Goal: Information Seeking & Learning: Learn about a topic

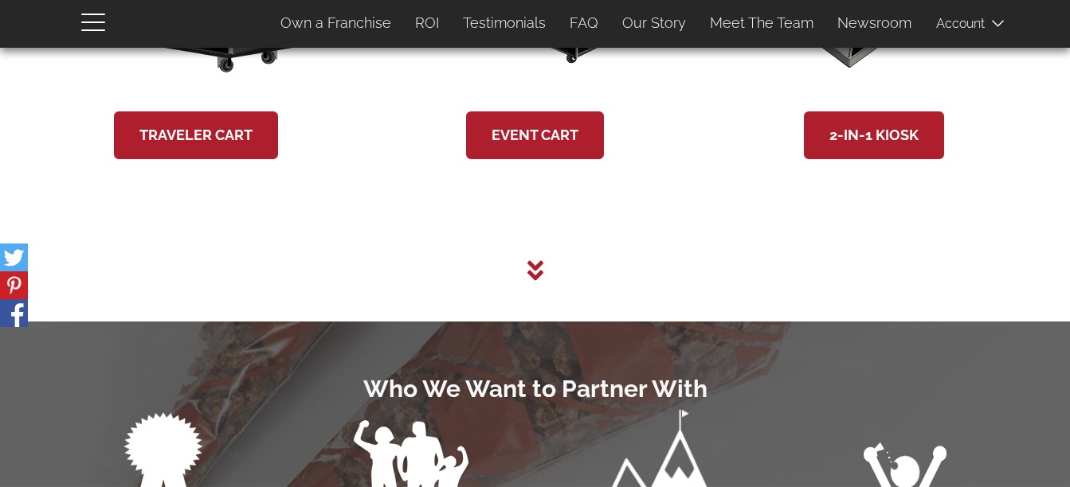
scroll to position [3186, 0]
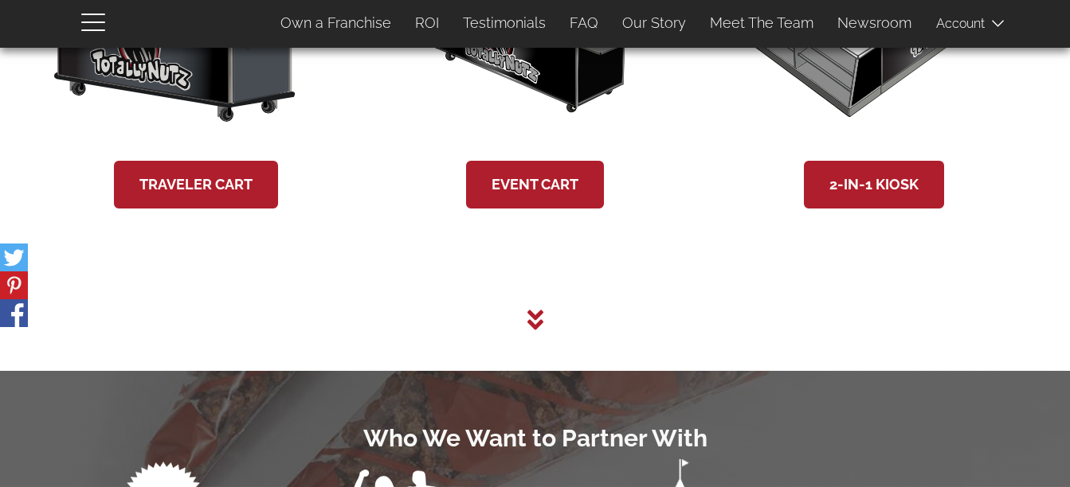
click at [530, 331] on icon at bounding box center [535, 319] width 16 height 25
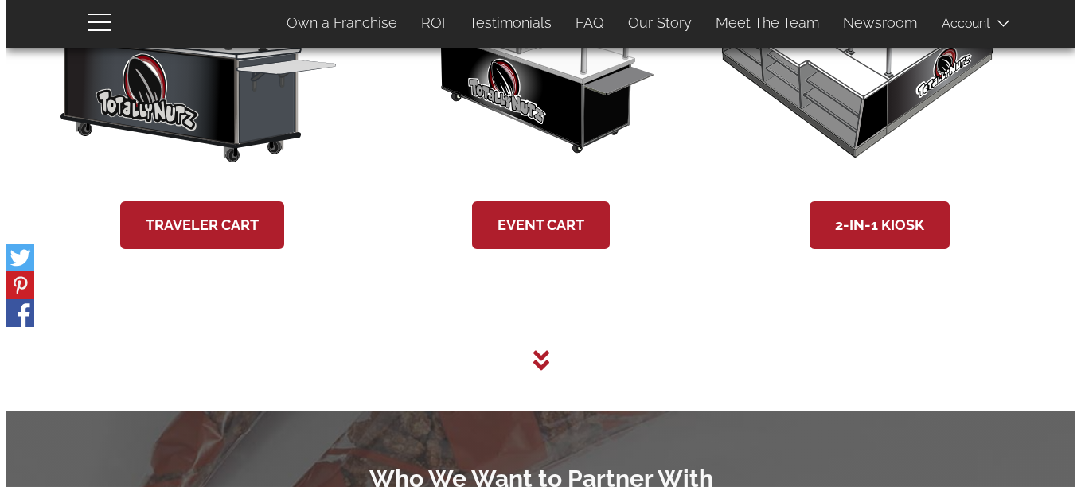
scroll to position [3145, 0]
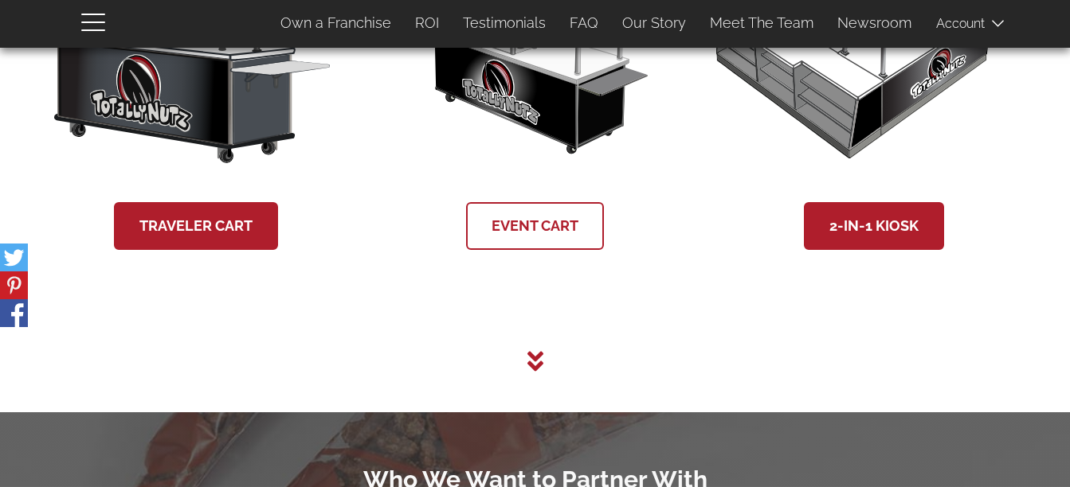
click at [515, 219] on link "Event Cart" at bounding box center [535, 226] width 138 height 48
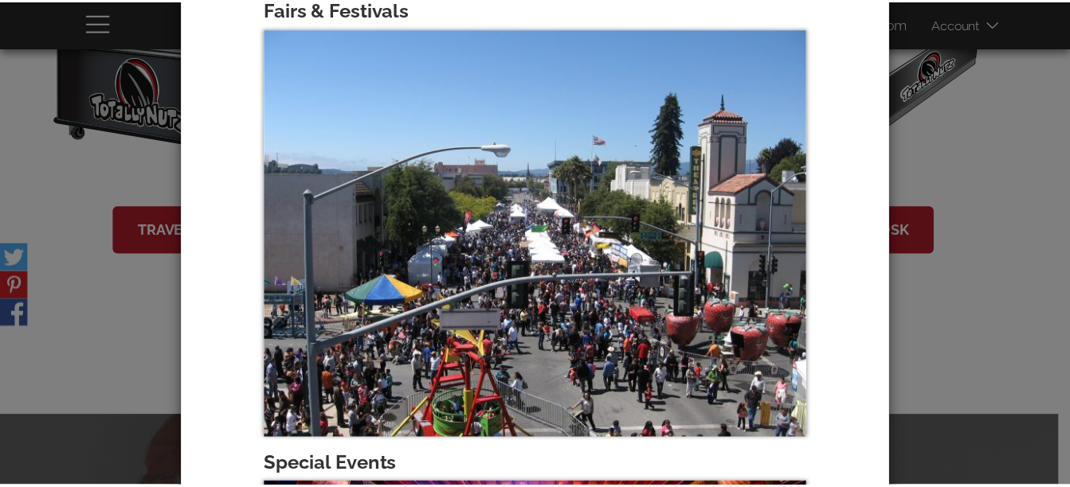
scroll to position [878, 0]
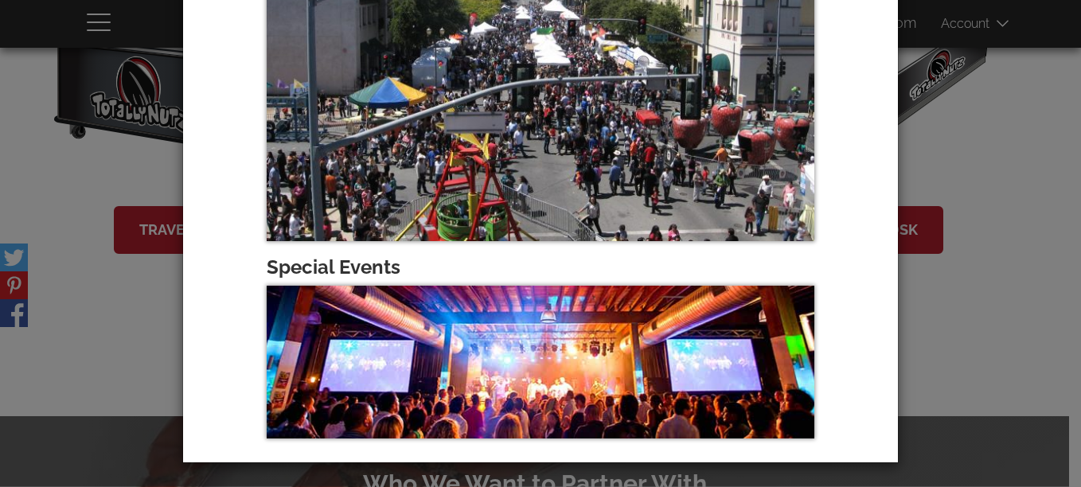
click at [938, 311] on div "× 8’ Event Cart Roast Nutz Wherever you go The 8’ Event Cart is the perfect add…" at bounding box center [540, 243] width 1081 height 487
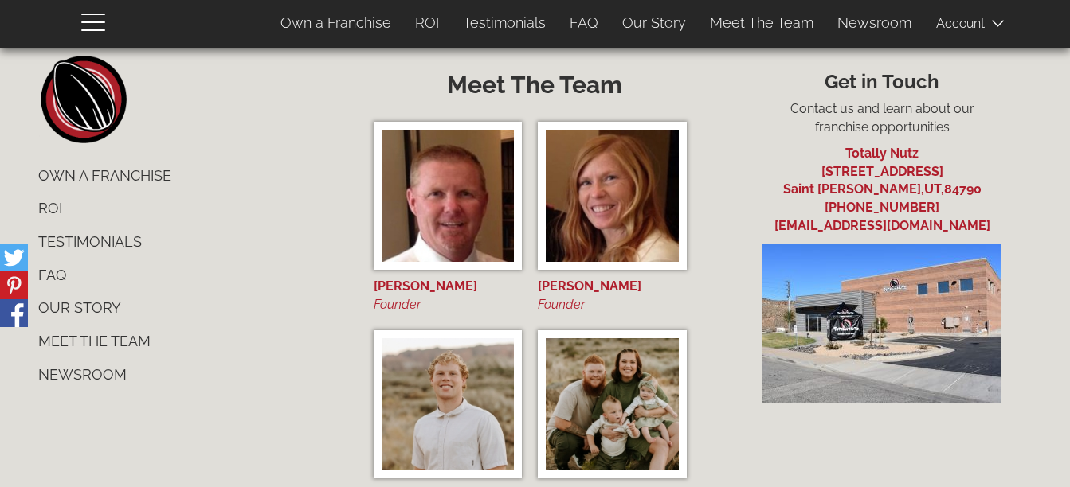
scroll to position [5996, 0]
click at [84, 308] on link "Our Story" at bounding box center [187, 308] width 323 height 33
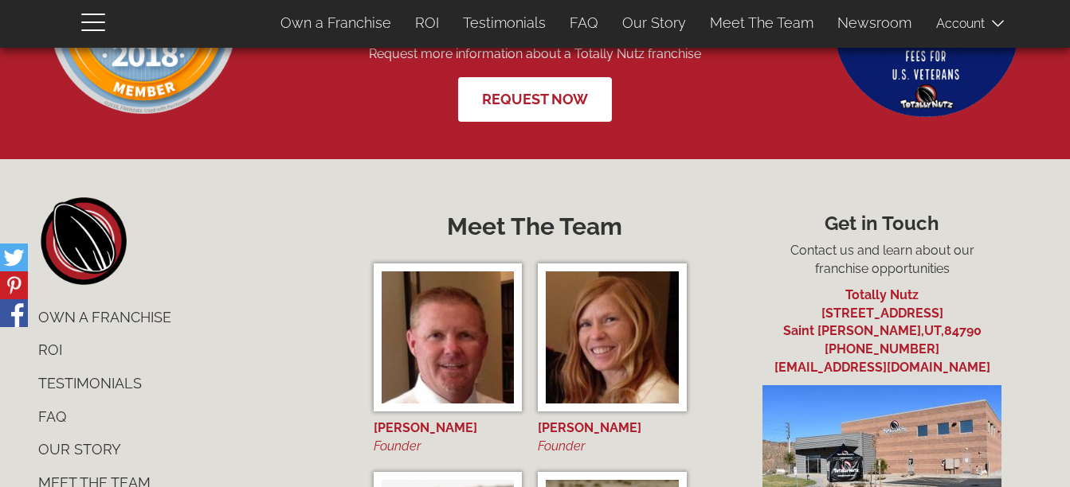
scroll to position [5984, 0]
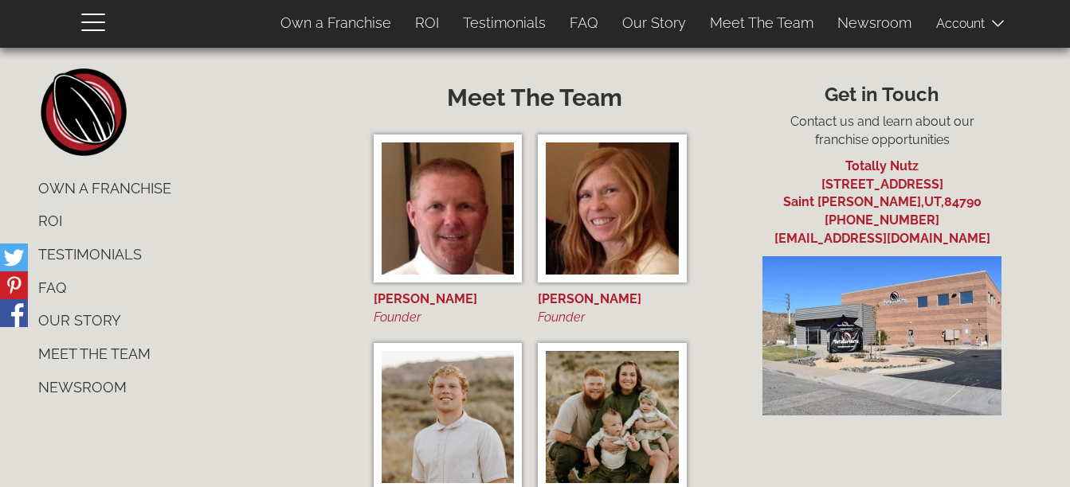
click at [50, 291] on link "FAQ" at bounding box center [187, 288] width 323 height 33
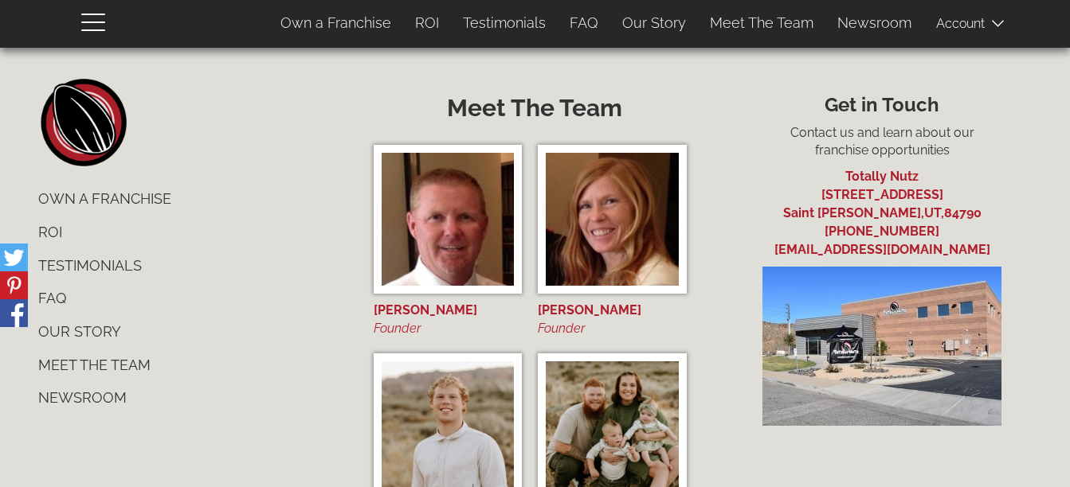
scroll to position [1485, 0]
